Goal: Navigation & Orientation: Go to known website

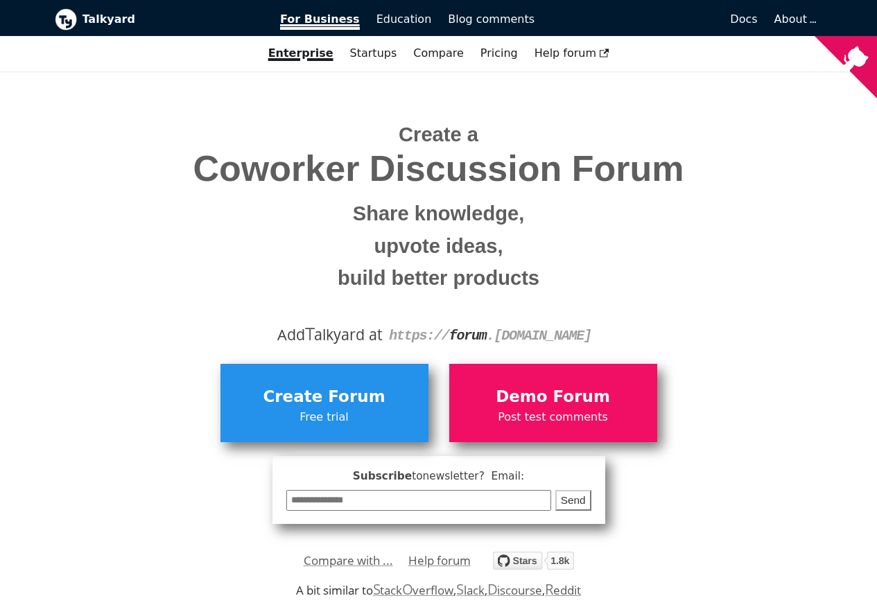
click at [322, 19] on span "For Business" at bounding box center [320, 20] width 80 height 17
